Goal: Information Seeking & Learning: Learn about a topic

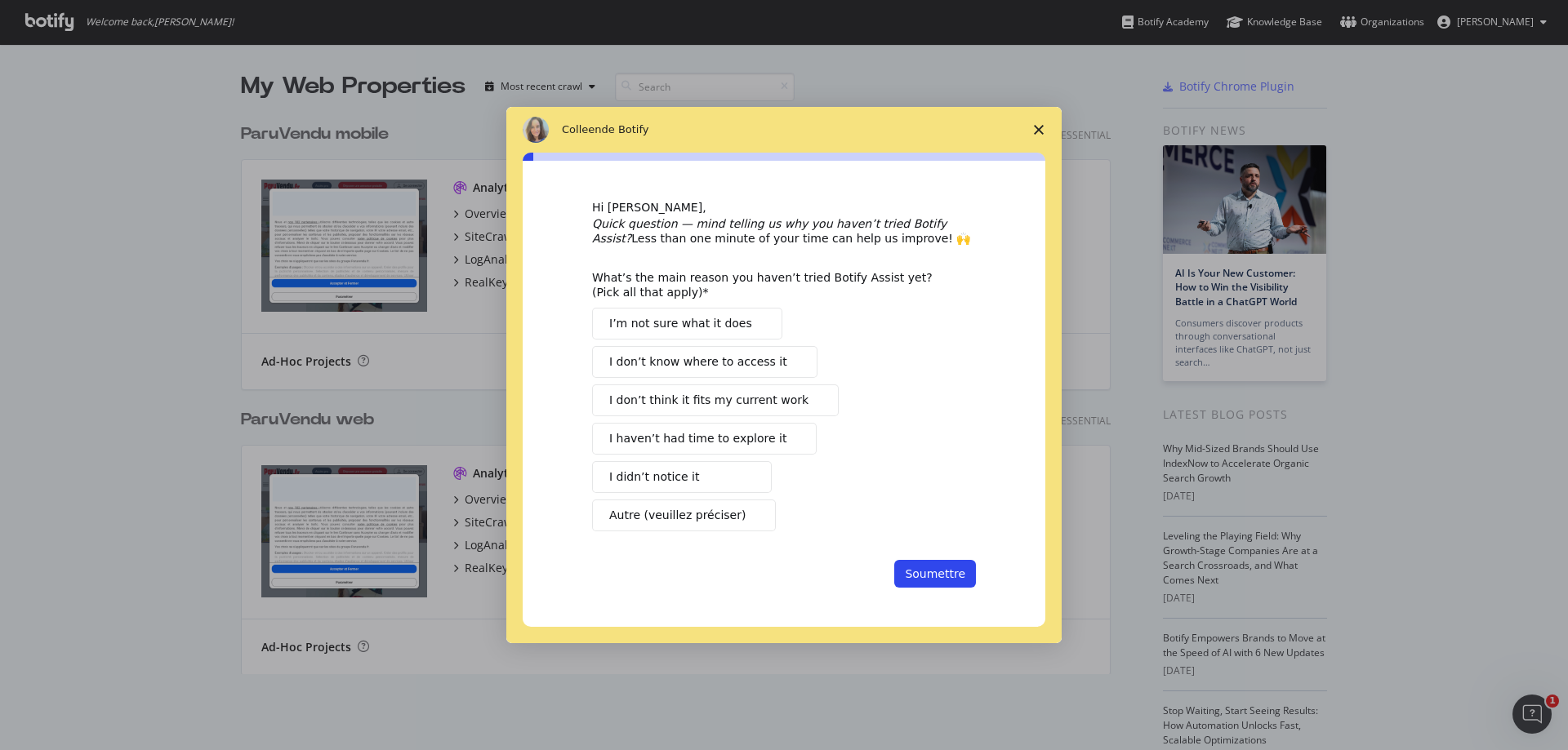
click at [1038, 126] on icon "Fermer l'enquête" at bounding box center [1038, 129] width 10 height 10
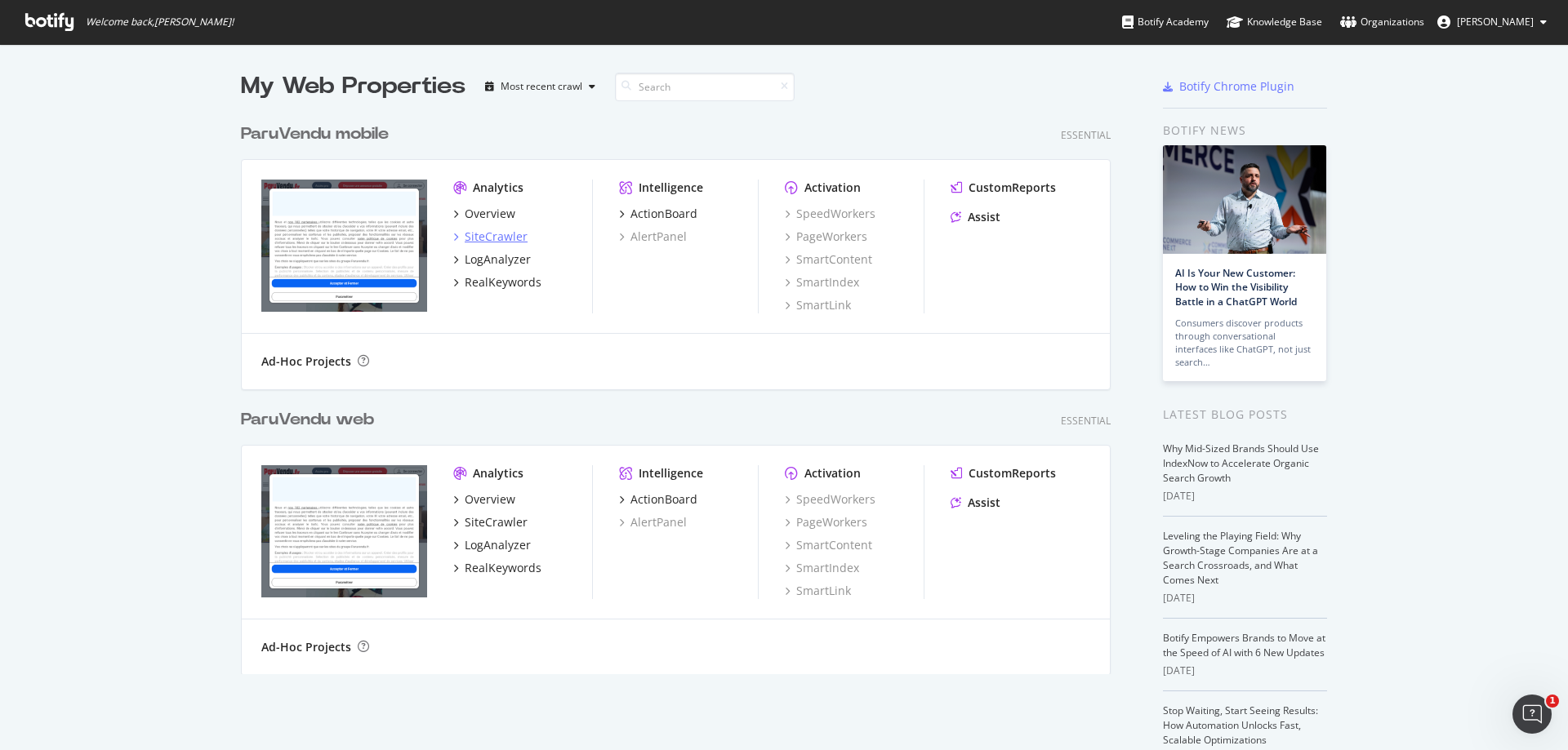
click at [489, 241] on div "SiteCrawler" at bounding box center [496, 237] width 63 height 16
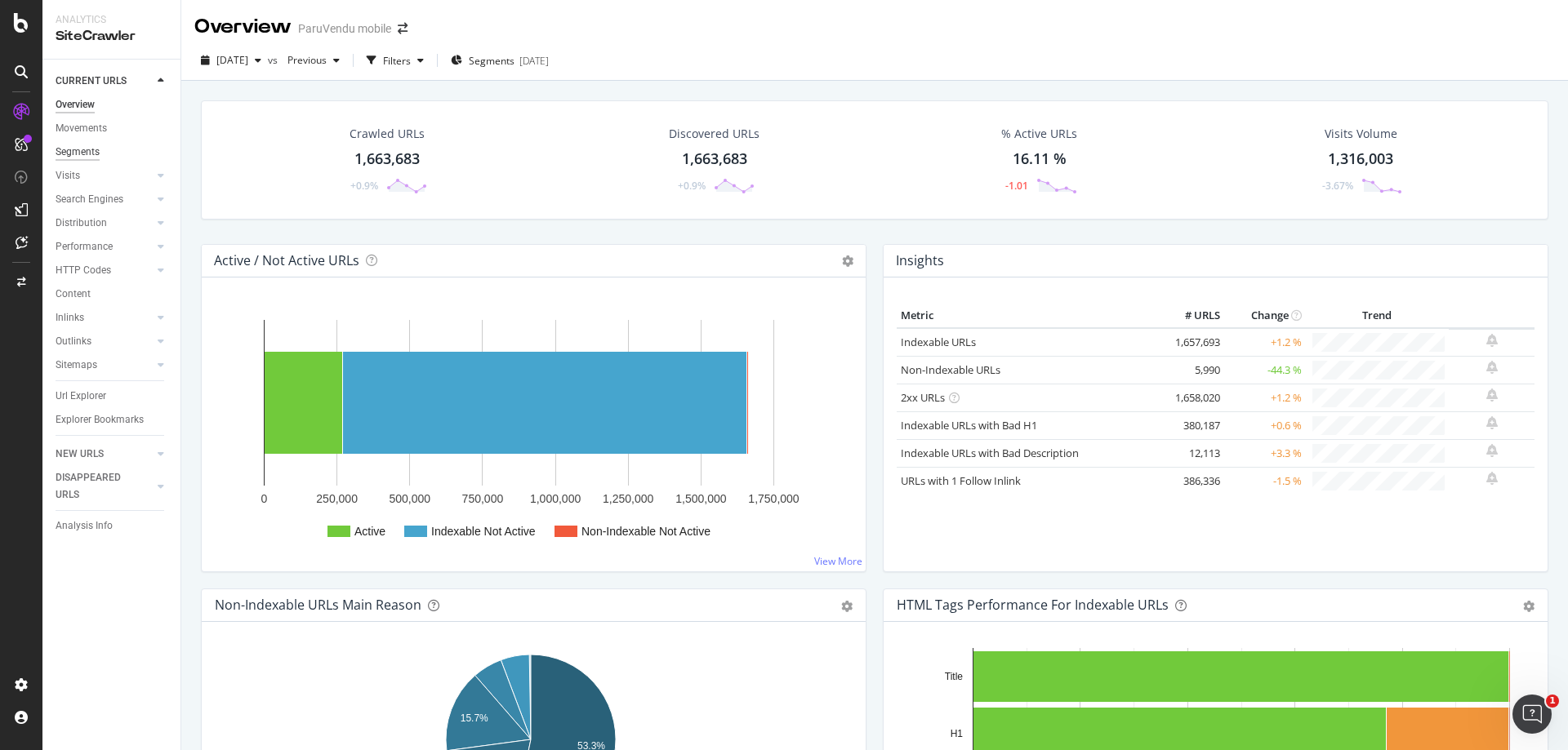
click at [85, 153] on div "Segments" at bounding box center [77, 152] width 44 height 17
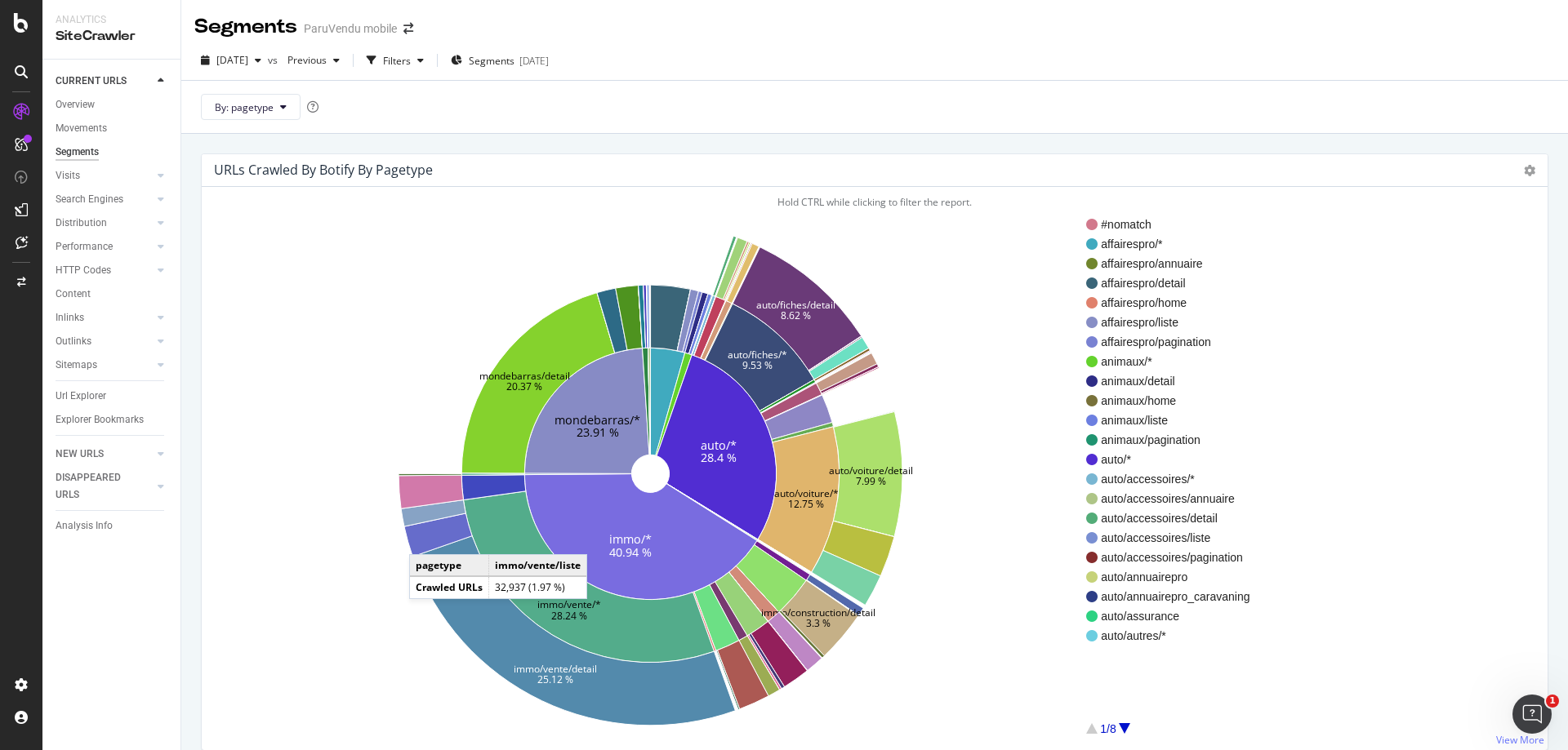
click at [425, 538] on icon at bounding box center [438, 535] width 68 height 43
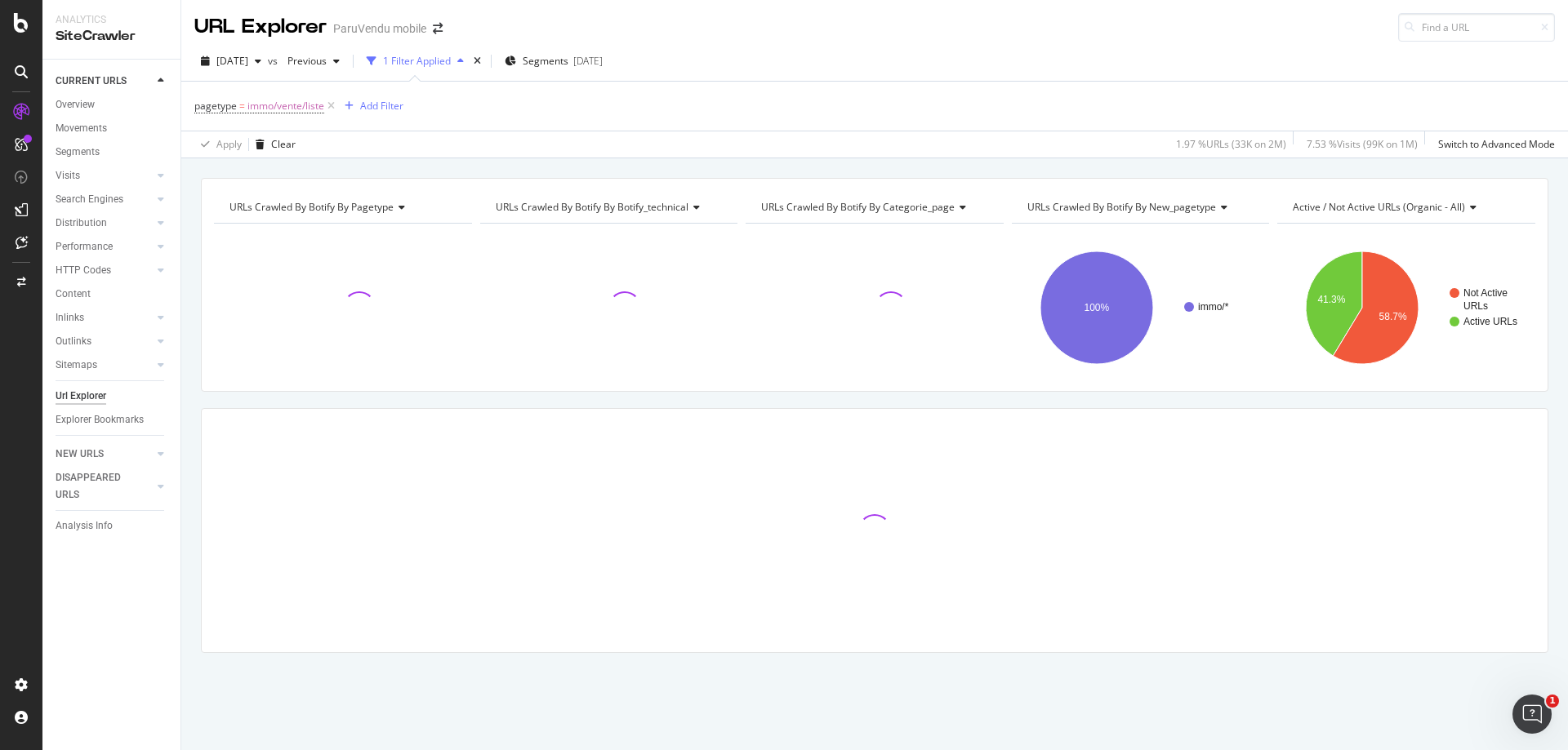
drag, startPoint x: 425, startPoint y: 531, endPoint x: 366, endPoint y: 471, distance: 84.1
click at [366, 471] on div at bounding box center [875, 530] width 1346 height 243
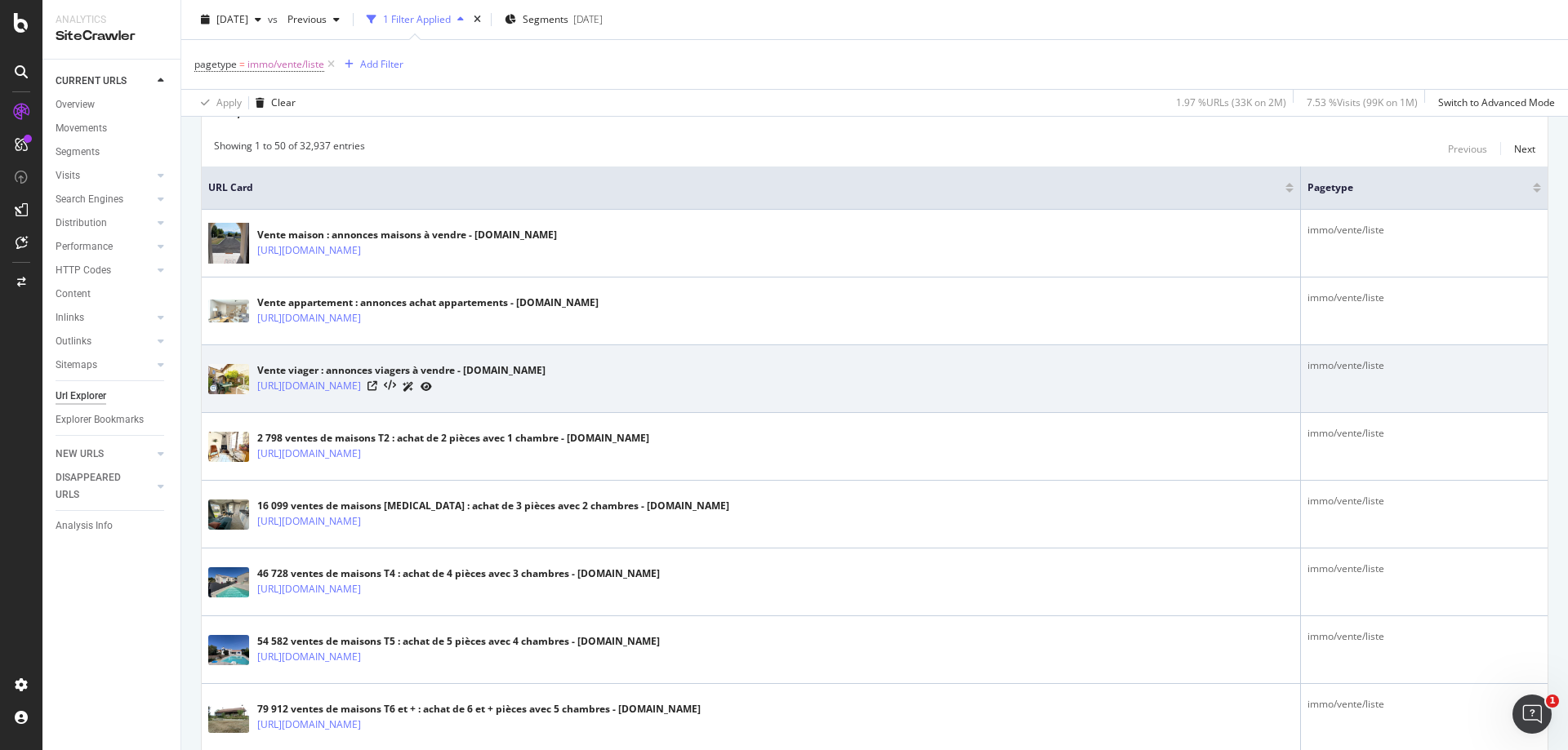
scroll to position [245, 0]
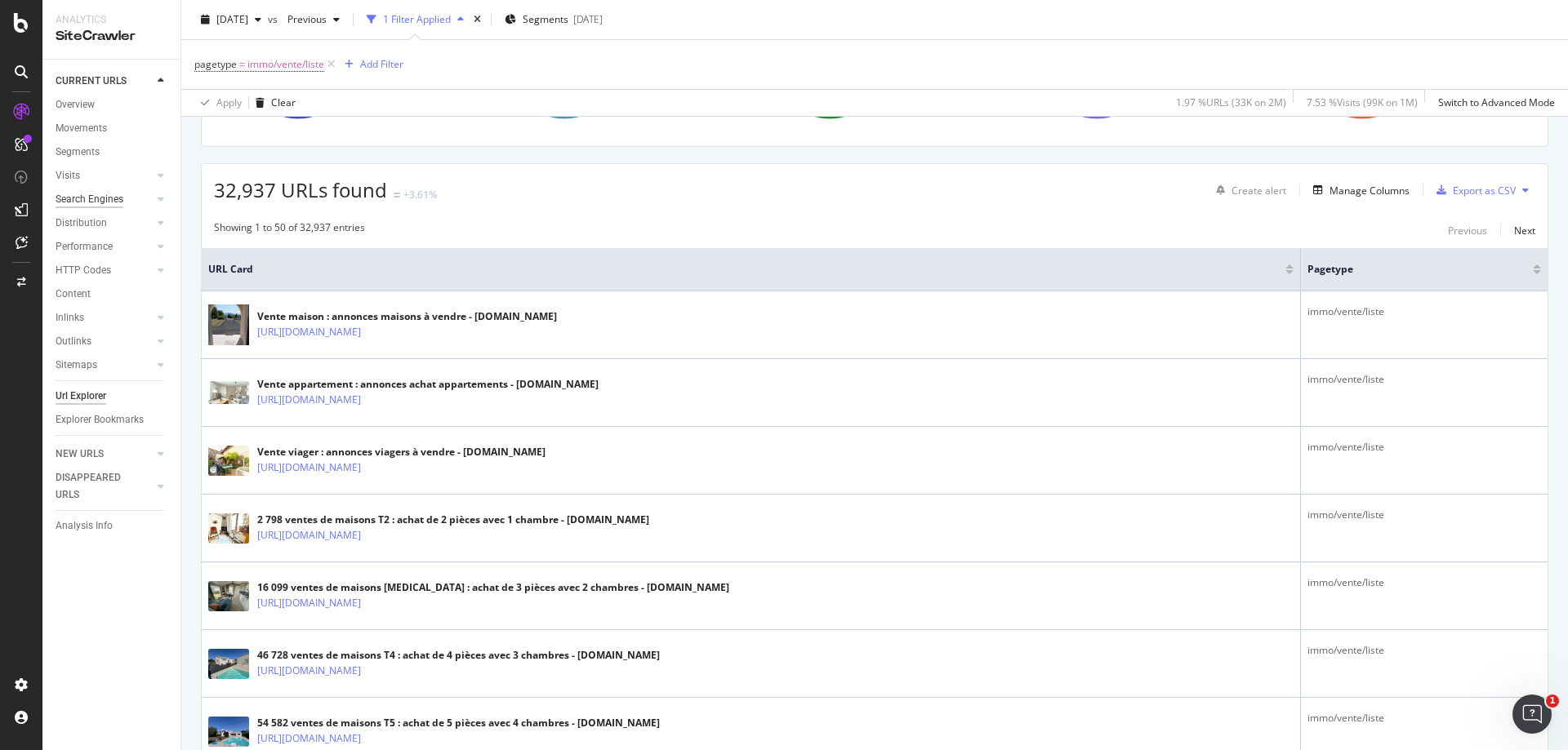
click at [99, 197] on div "Search Engines" at bounding box center [90, 199] width 68 height 17
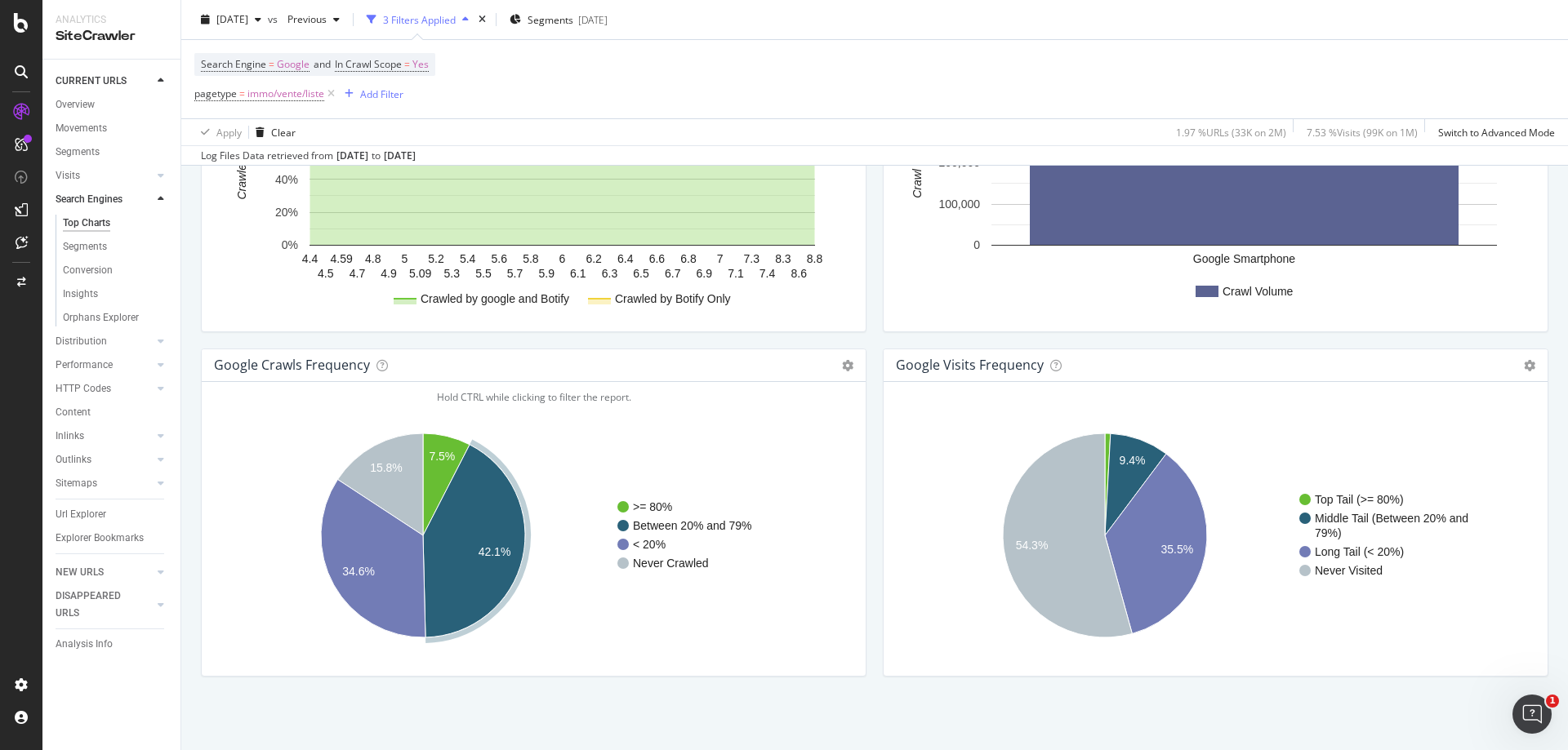
scroll to position [1758, 0]
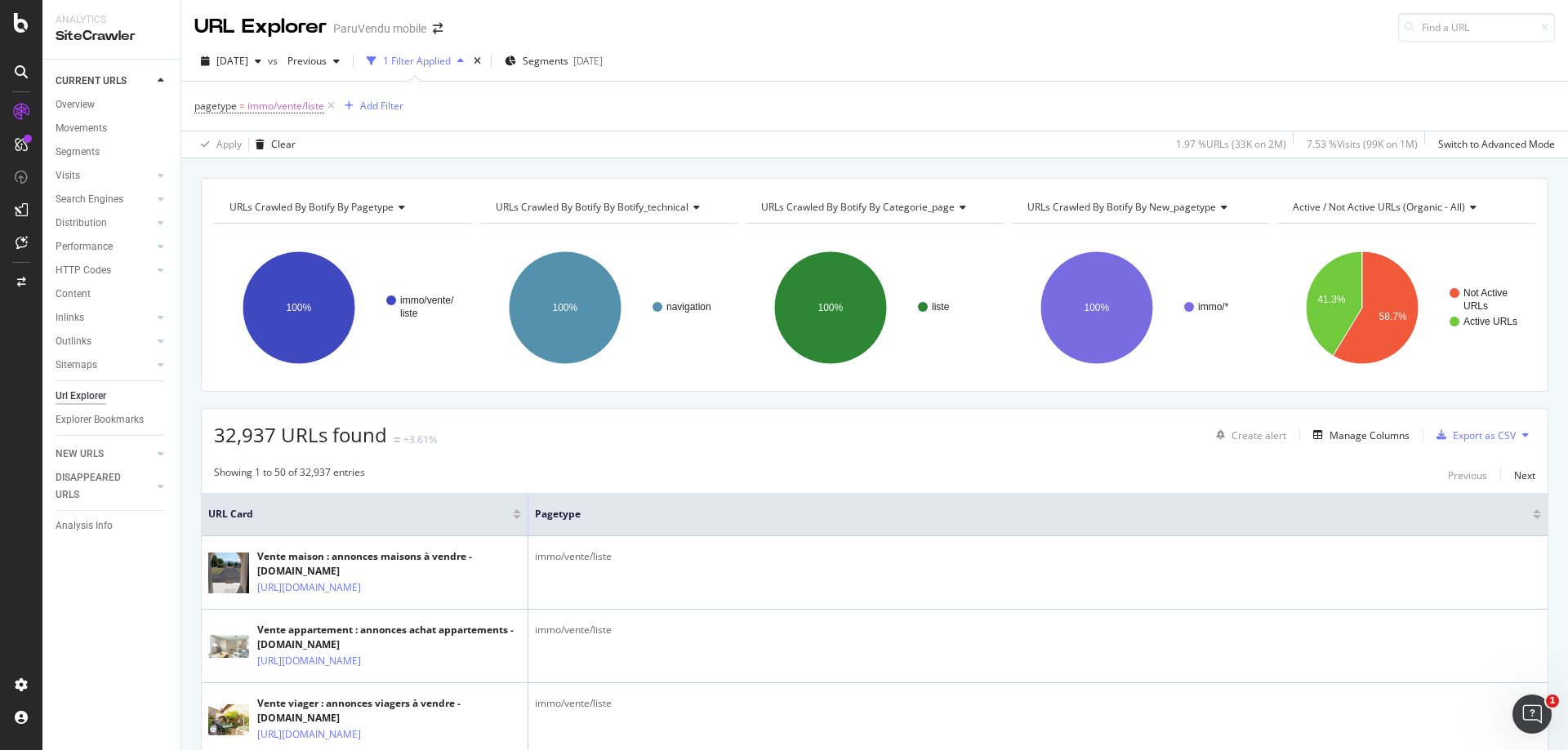
drag, startPoint x: 96, startPoint y: 4, endPoint x: 182, endPoint y: 229, distance: 240.9
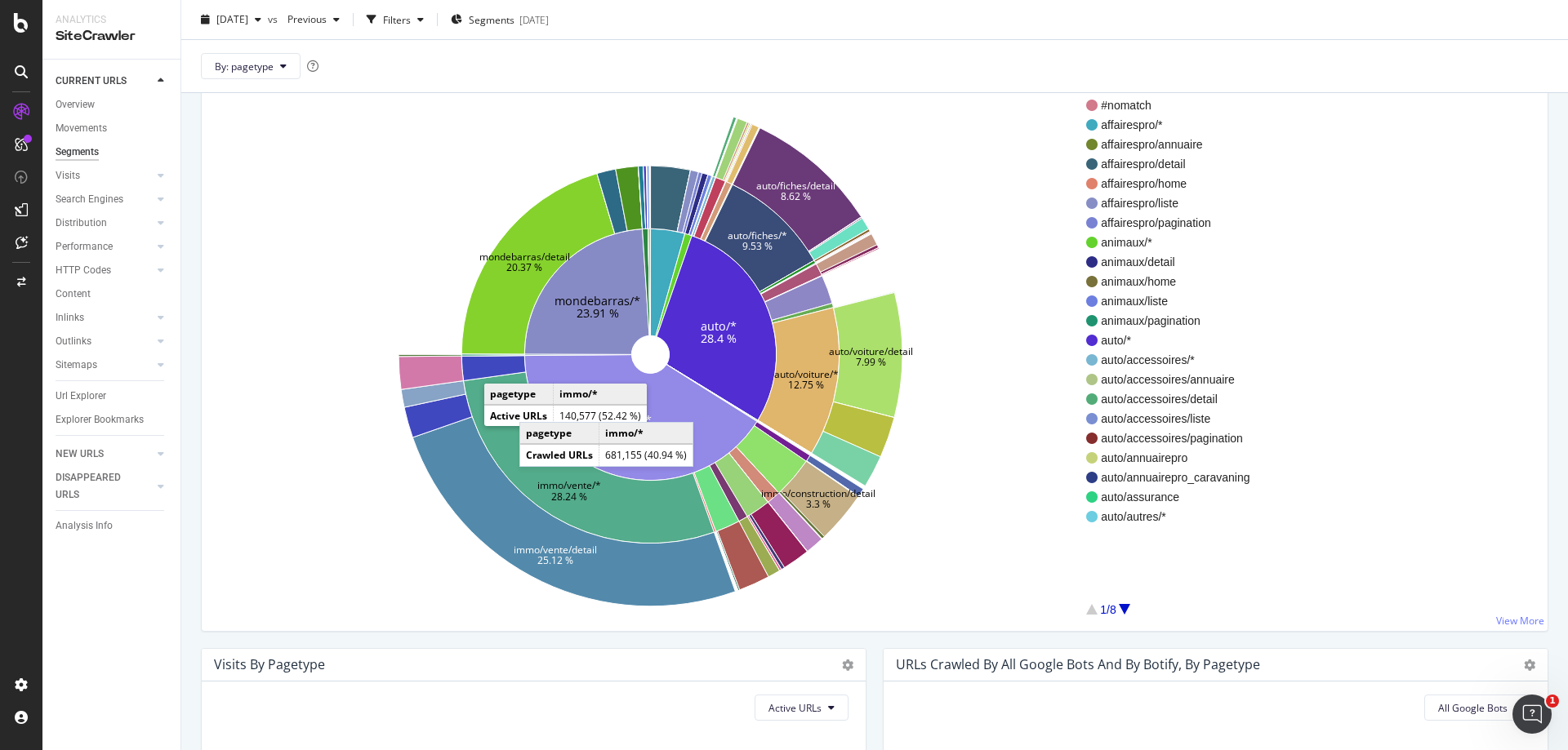
scroll to position [245, 0]
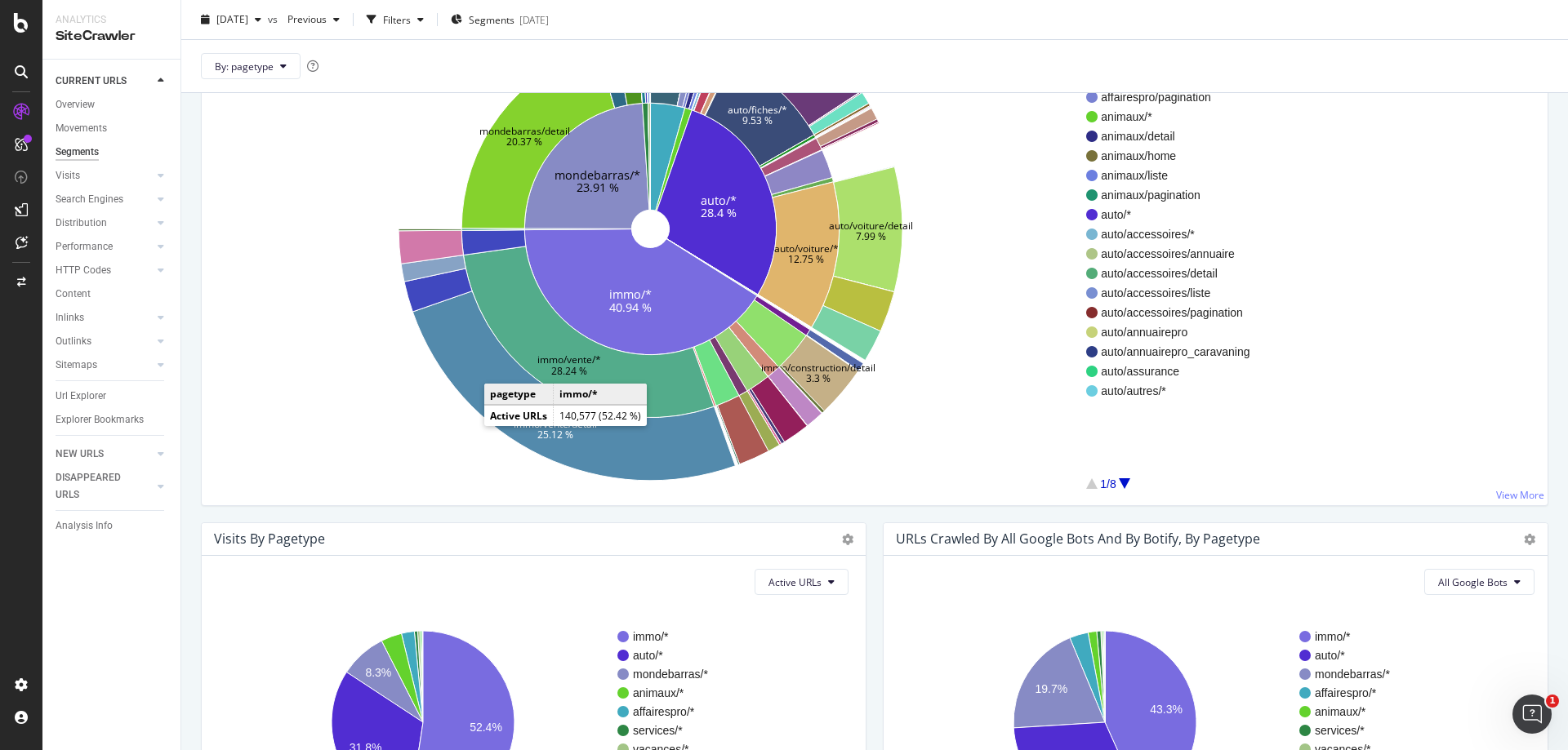
drag, startPoint x: 444, startPoint y: 284, endPoint x: 366, endPoint y: 322, distance: 86.8
click at [366, 322] on icon "auto/* 28.4 % immo/* 40.94 % mondebarras/* 23.91 % auto/fiches/* 9.53 % auto/vo…" at bounding box center [650, 230] width 872 height 504
